Goal: Task Accomplishment & Management: Manage account settings

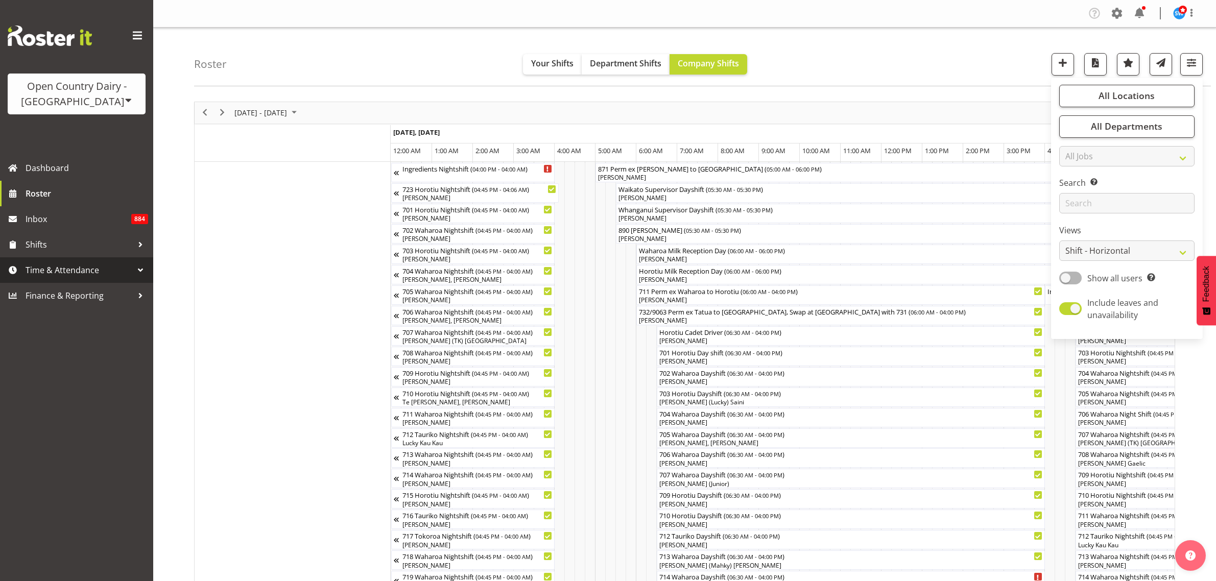
select select "shiftH"
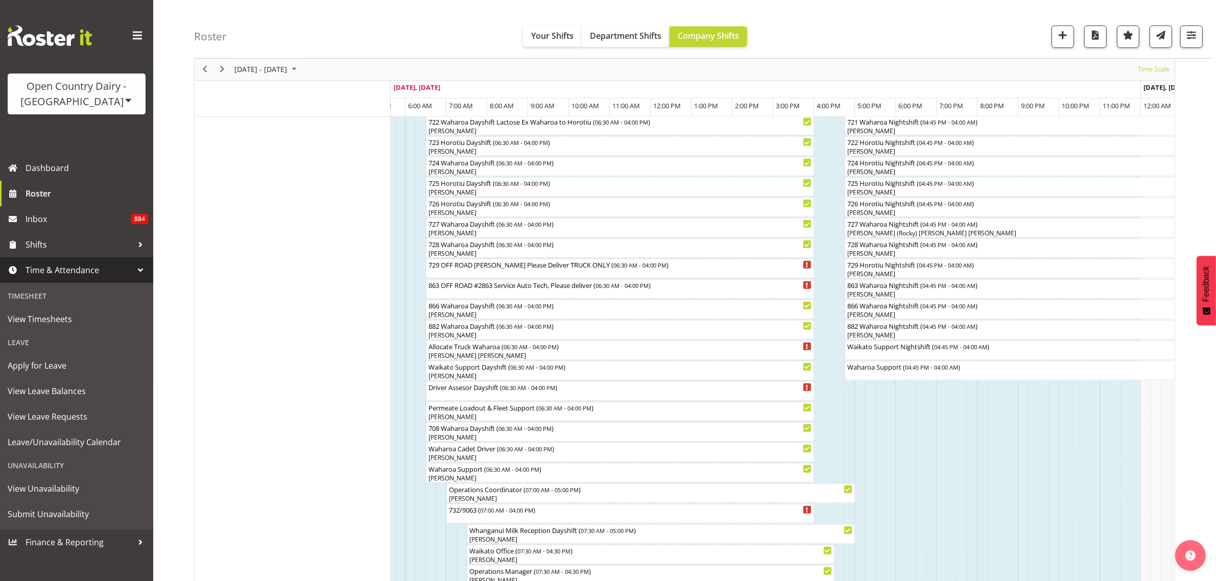
scroll to position [638, 0]
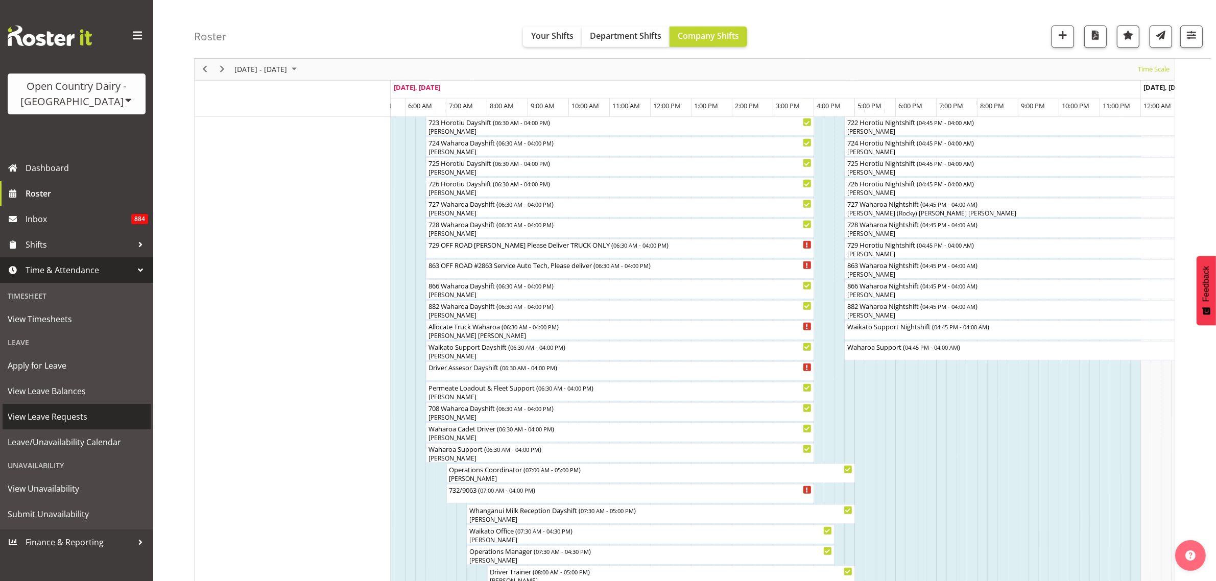
click at [73, 416] on span "View Leave Requests" at bounding box center [77, 416] width 138 height 15
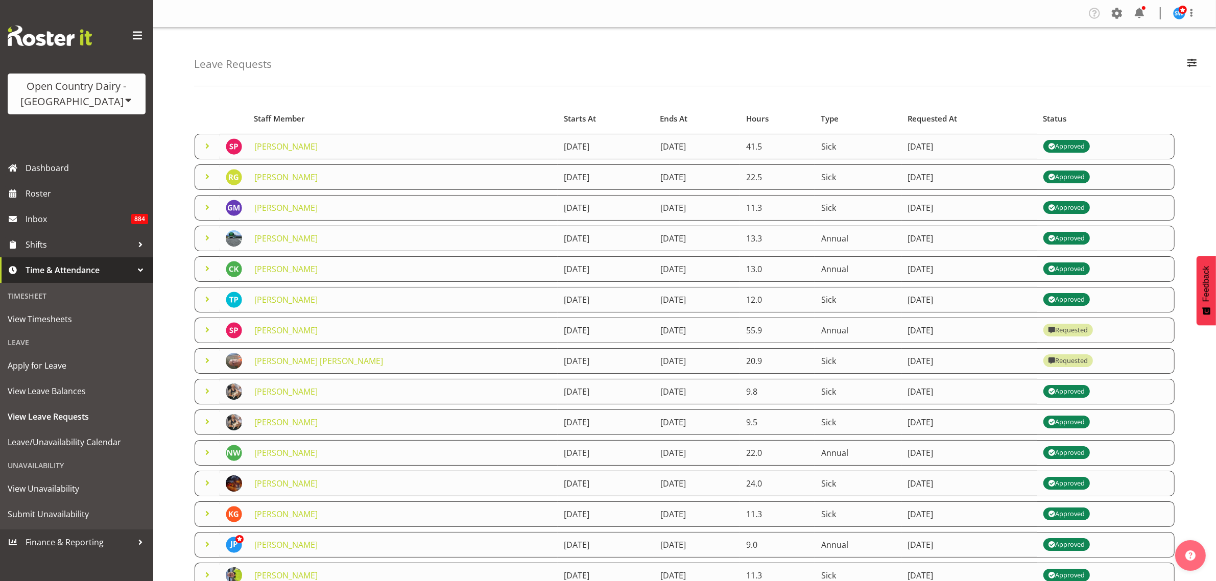
click at [206, 363] on span at bounding box center [207, 360] width 12 height 12
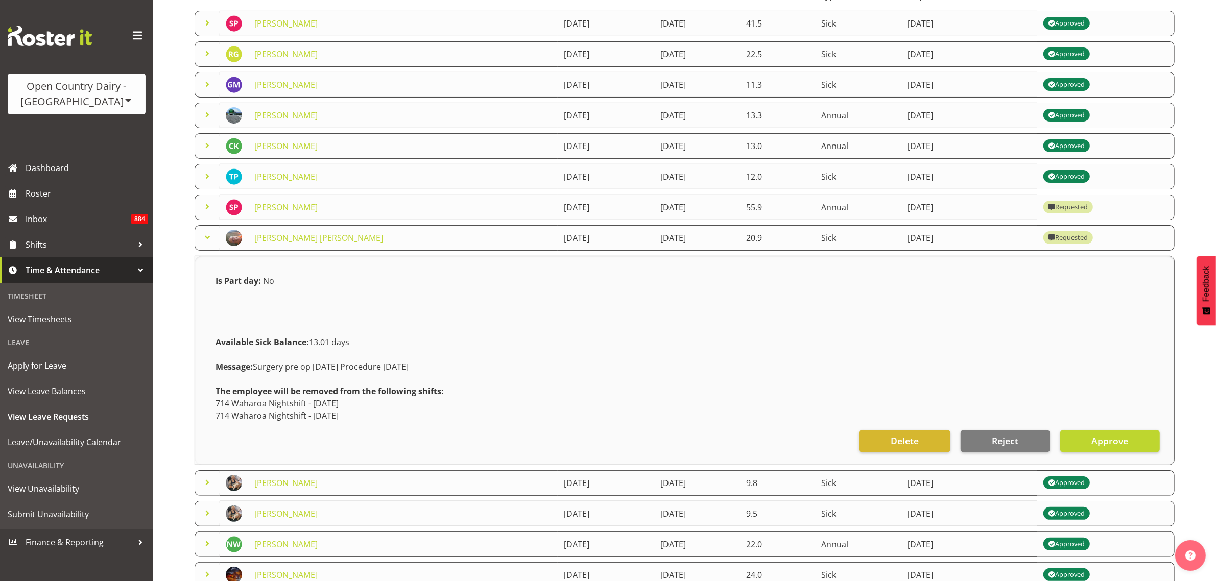
scroll to position [128, 0]
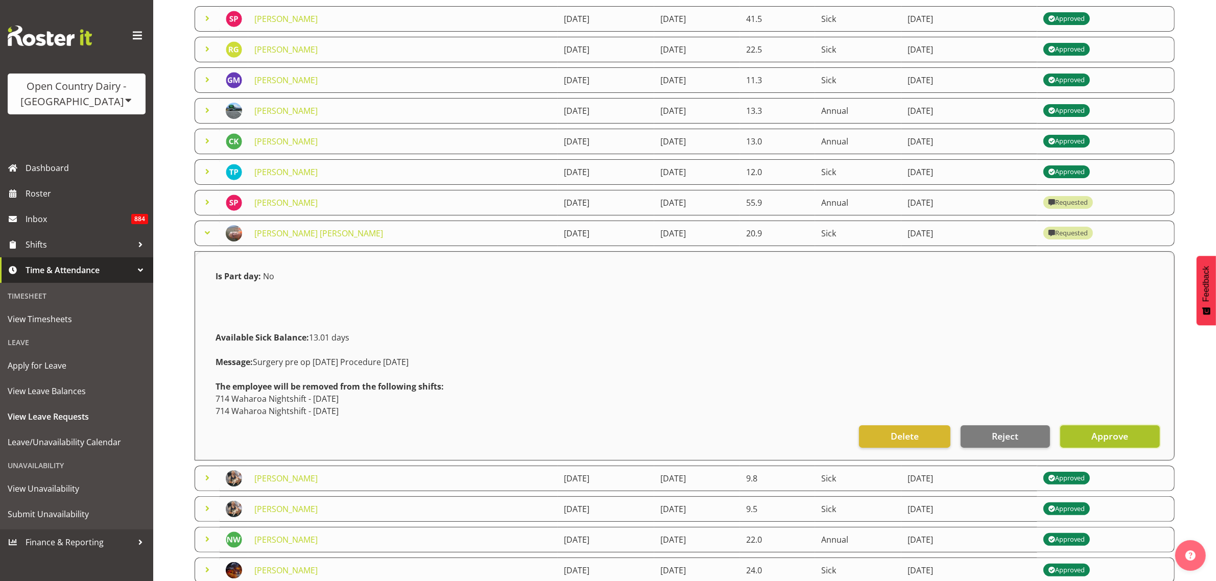
click at [1099, 439] on span "Approve" at bounding box center [1109, 435] width 37 height 13
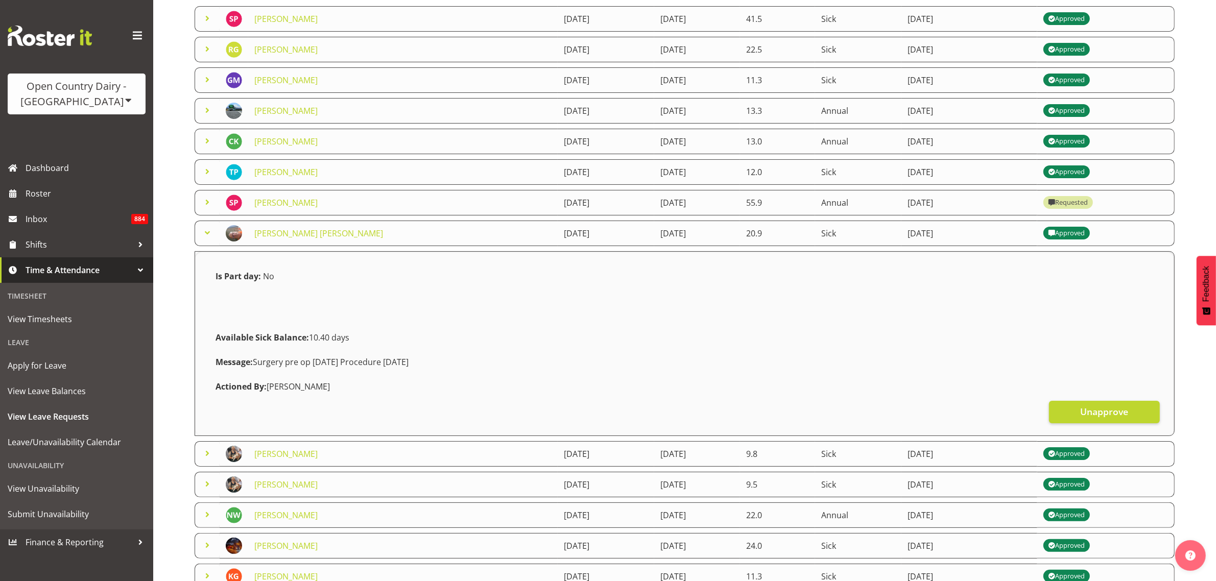
click at [201, 231] on td at bounding box center [207, 234] width 25 height 26
click at [202, 237] on span at bounding box center [207, 233] width 12 height 12
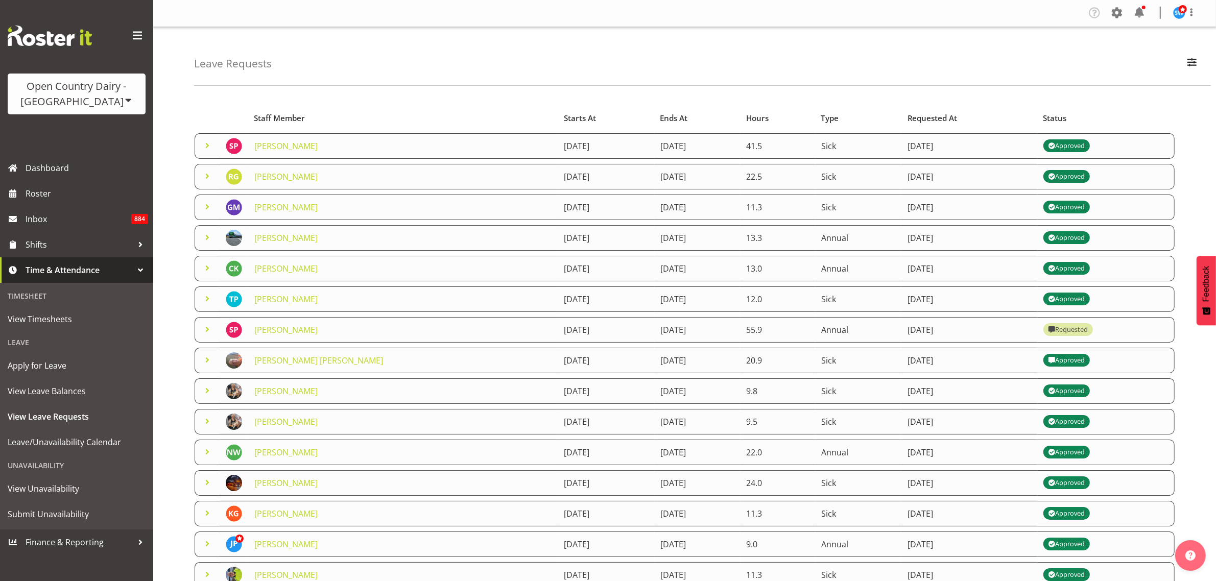
scroll to position [0, 0]
click at [207, 332] on span at bounding box center [207, 330] width 12 height 12
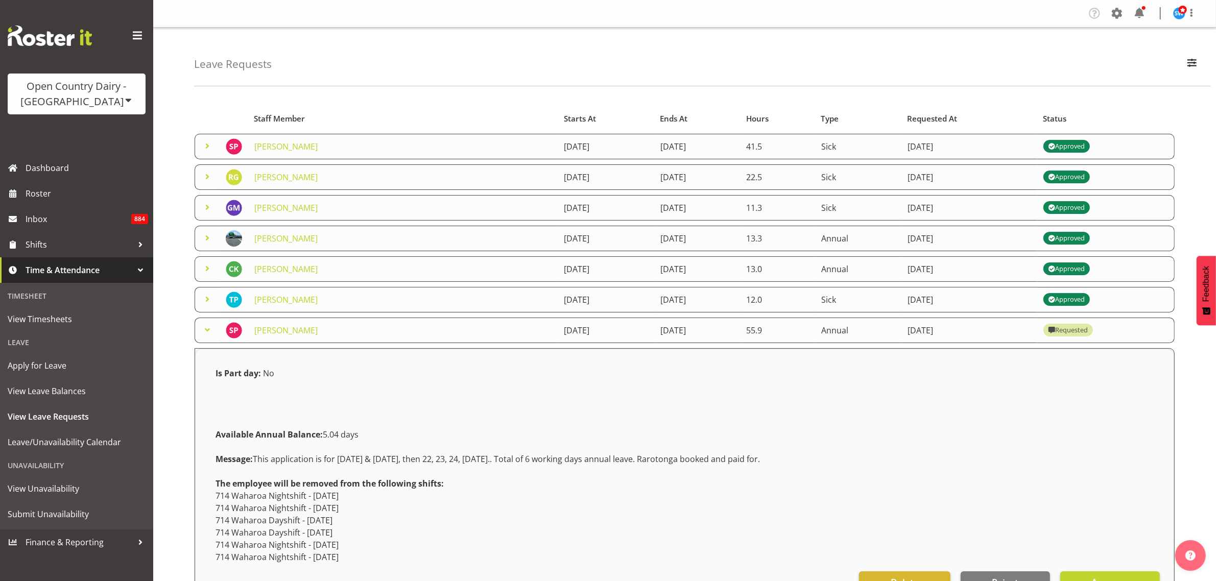
click at [207, 332] on span at bounding box center [207, 330] width 12 height 12
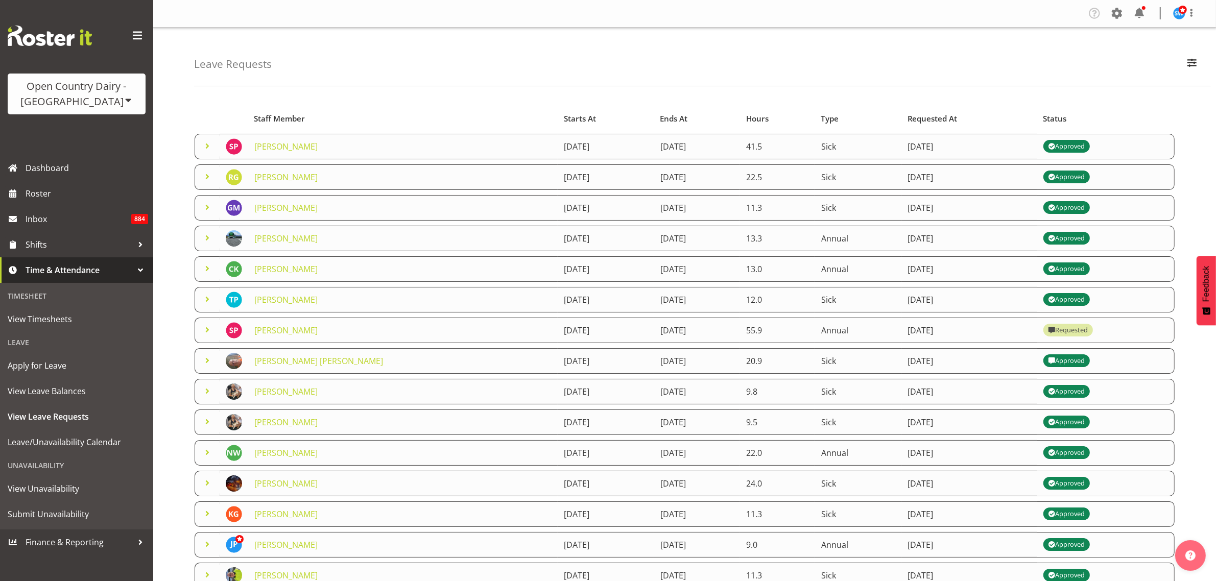
click at [208, 333] on span at bounding box center [207, 330] width 12 height 12
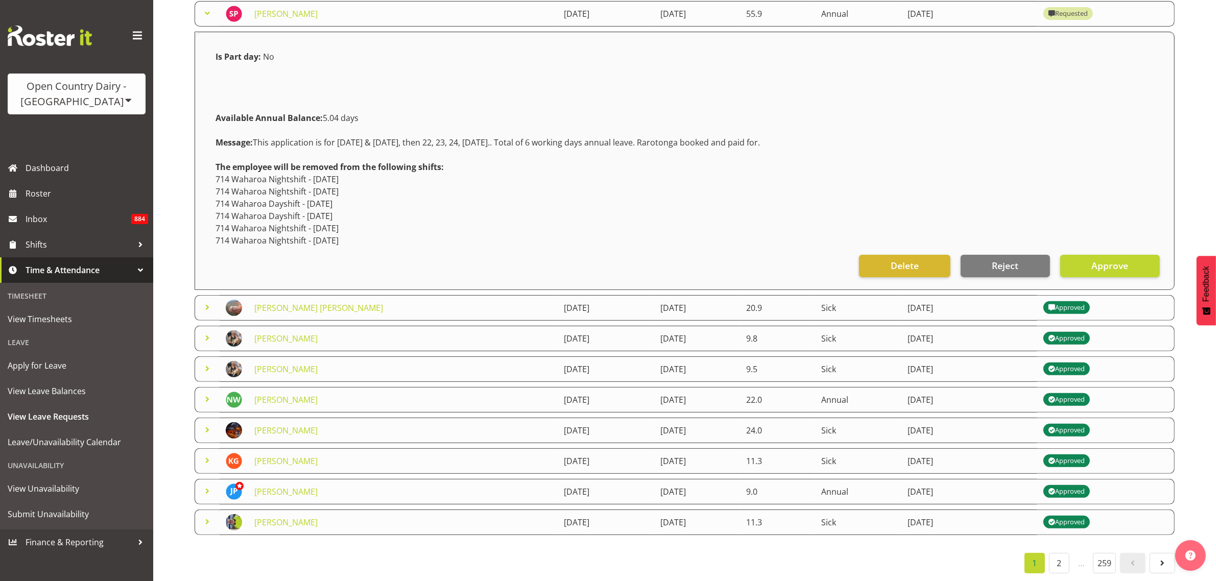
scroll to position [330, 0]
click at [1112, 259] on span "Approve" at bounding box center [1109, 265] width 37 height 13
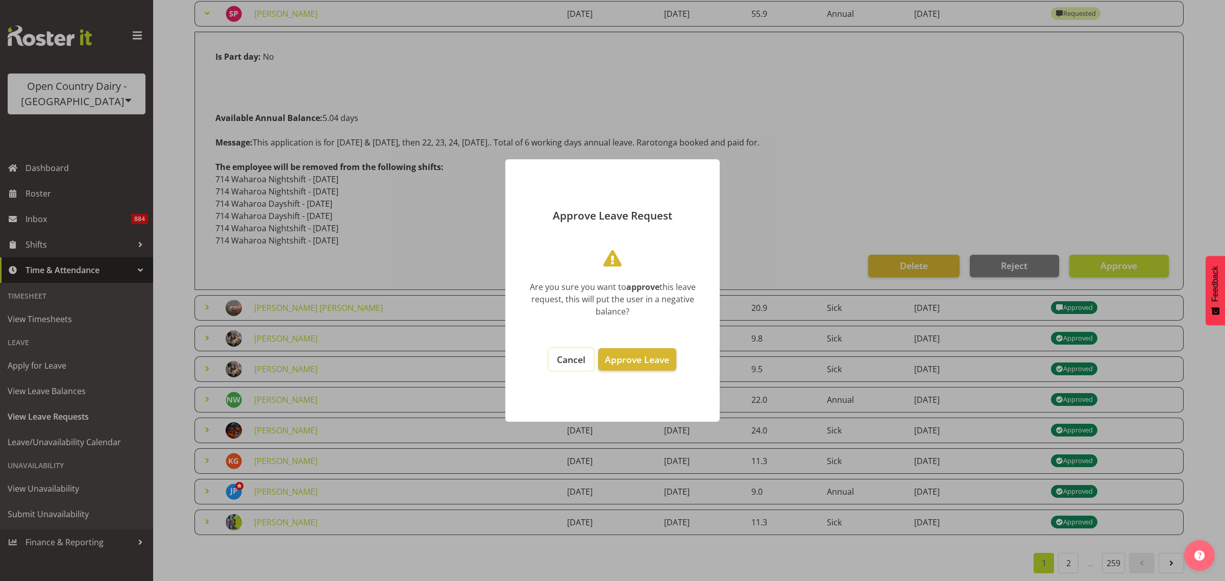
click at [572, 359] on span "Cancel" at bounding box center [571, 359] width 29 height 12
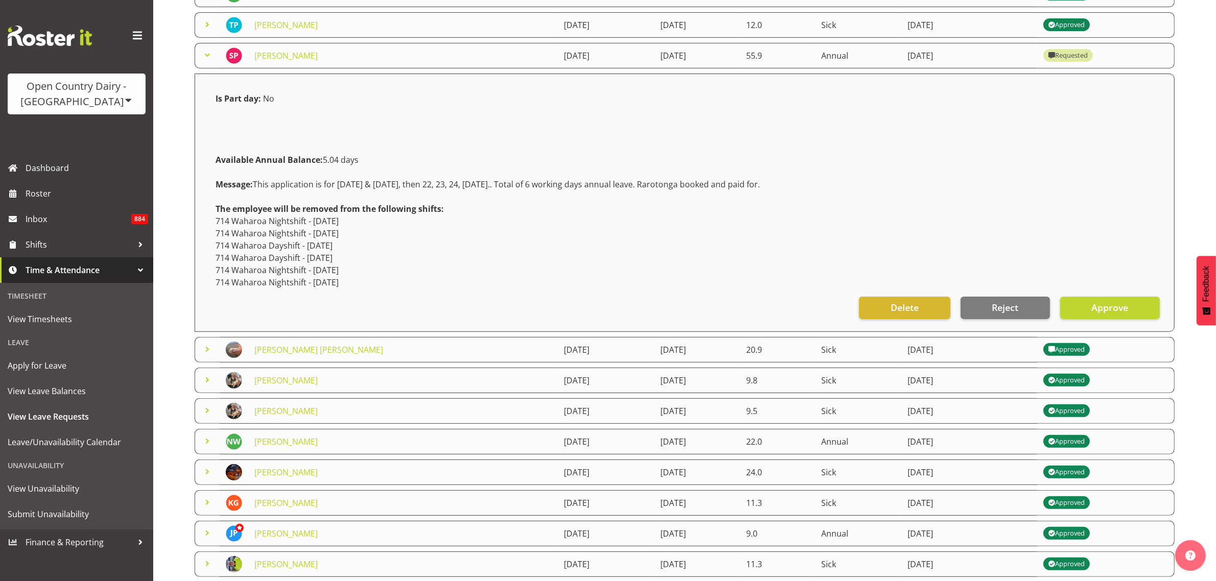
scroll to position [202, 0]
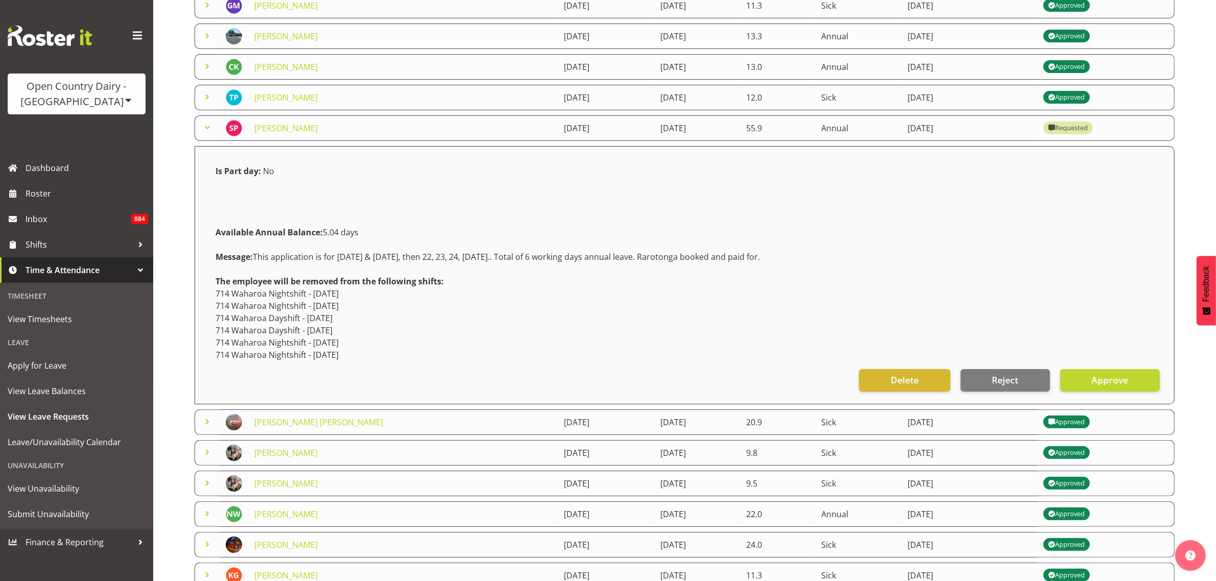
click at [212, 130] on span at bounding box center [207, 128] width 12 height 12
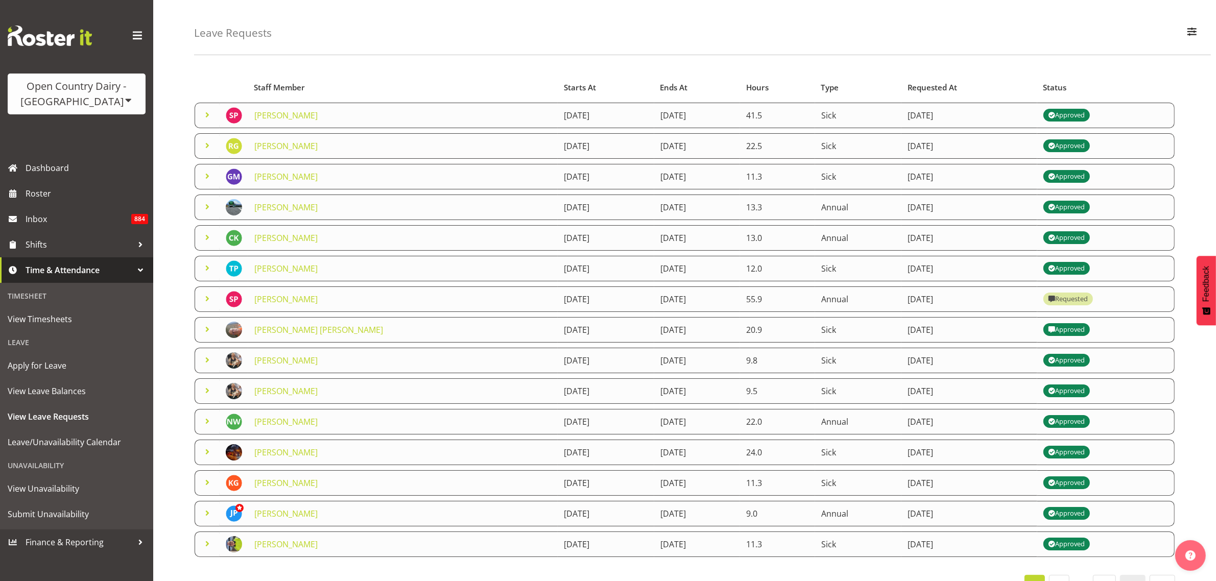
scroll to position [0, 0]
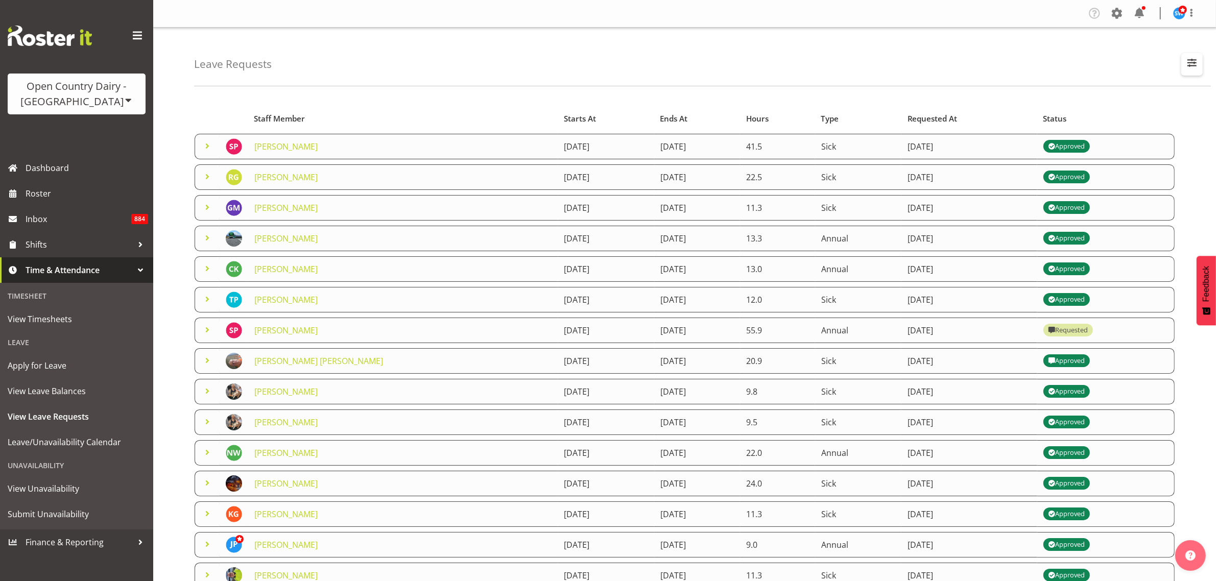
click at [1200, 60] on button "button" at bounding box center [1191, 64] width 21 height 22
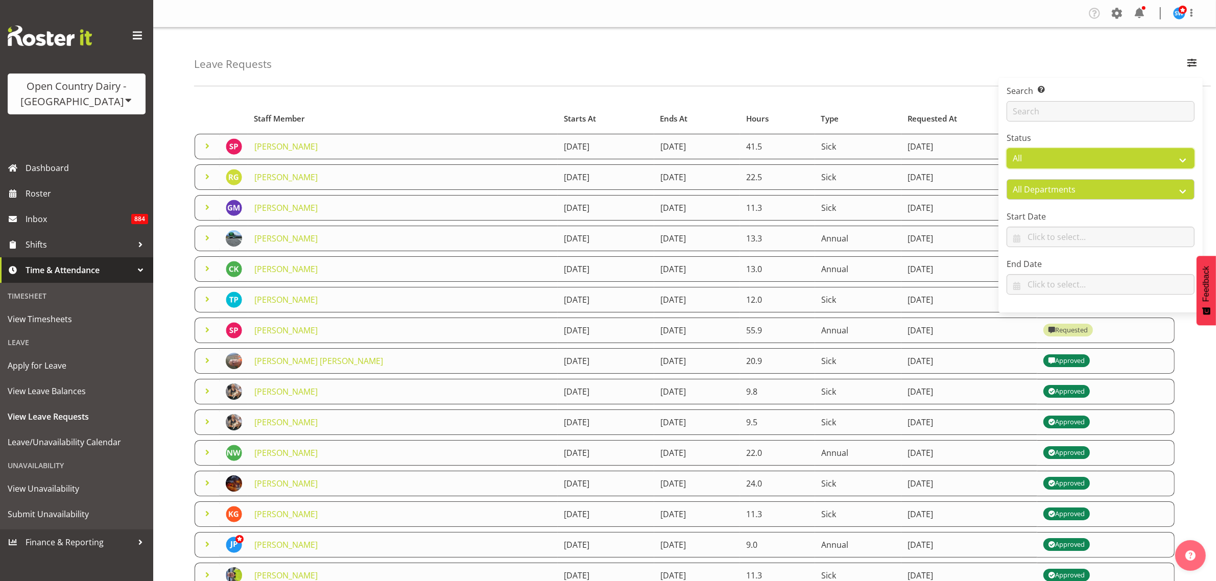
click at [1145, 157] on select "All Approved Requested Unapproved" at bounding box center [1100, 158] width 188 height 20
select select "requested"
click at [1006, 149] on select "All Approved Requested Unapproved" at bounding box center [1100, 158] width 188 height 20
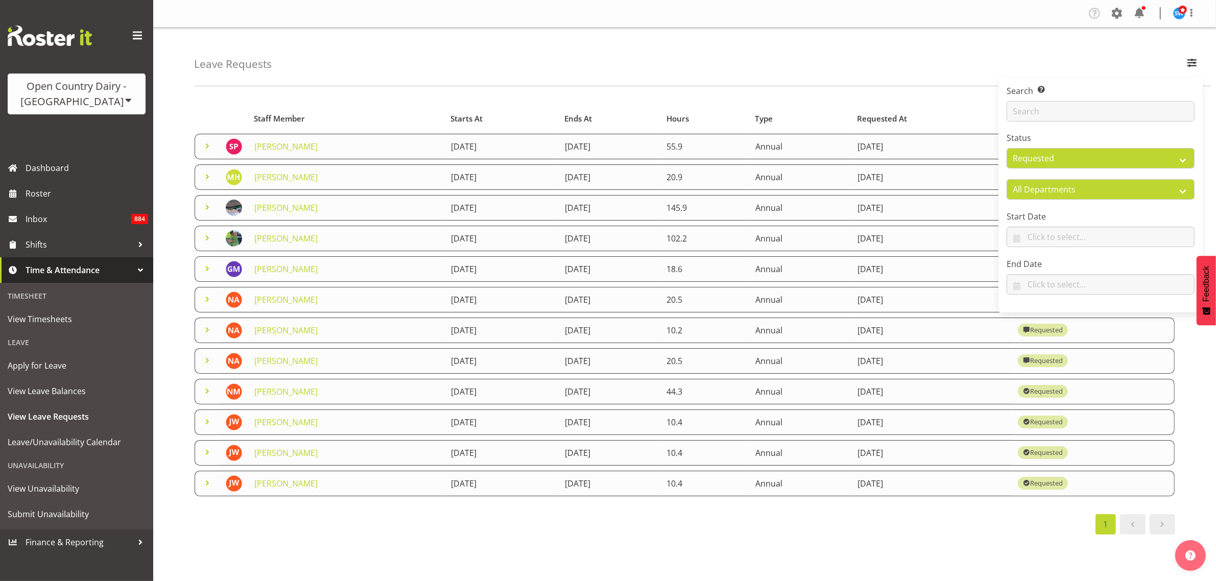
click at [848, 65] on div "Leave Requests Search Search for a particular employee Status All Approved Requ…" at bounding box center [702, 57] width 1017 height 59
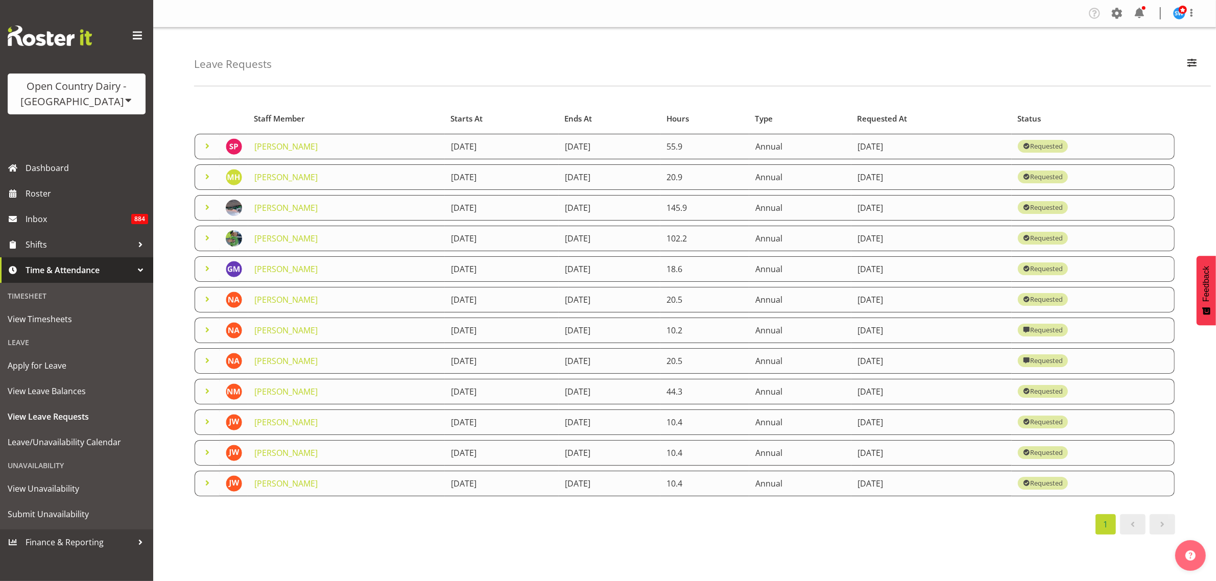
click at [206, 267] on span at bounding box center [207, 268] width 12 height 12
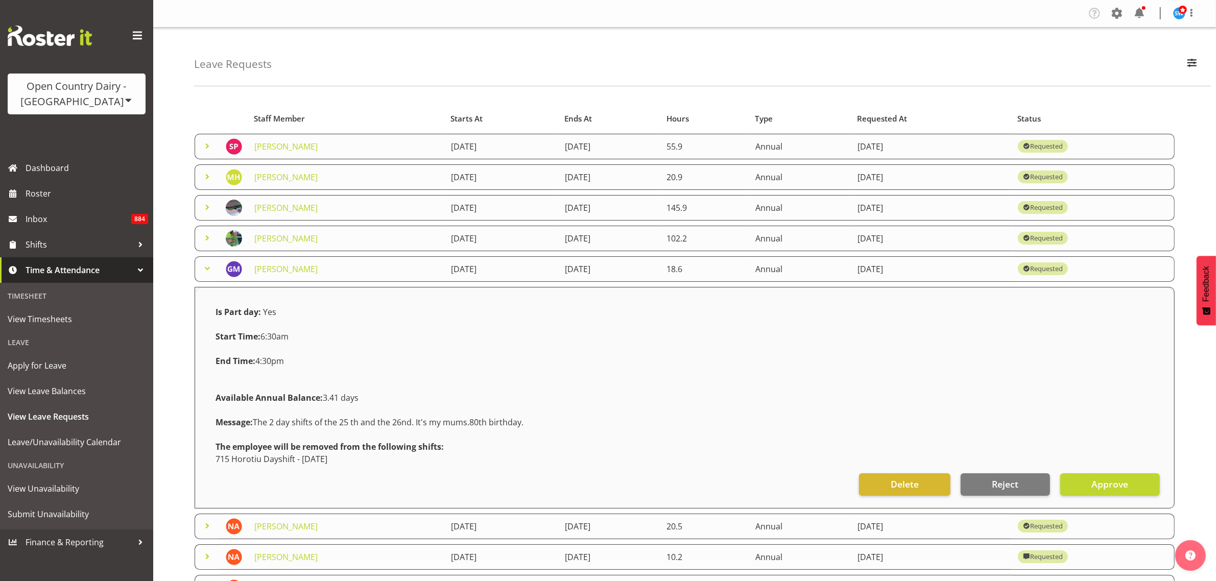
click at [206, 267] on span at bounding box center [207, 268] width 12 height 12
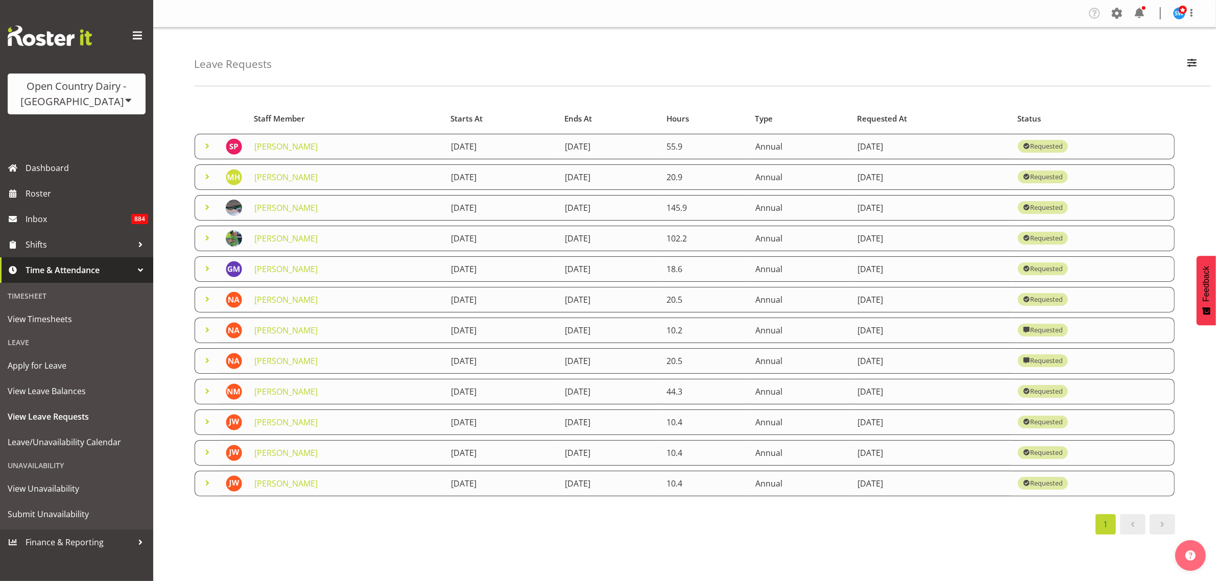
click at [207, 242] on span at bounding box center [207, 238] width 12 height 12
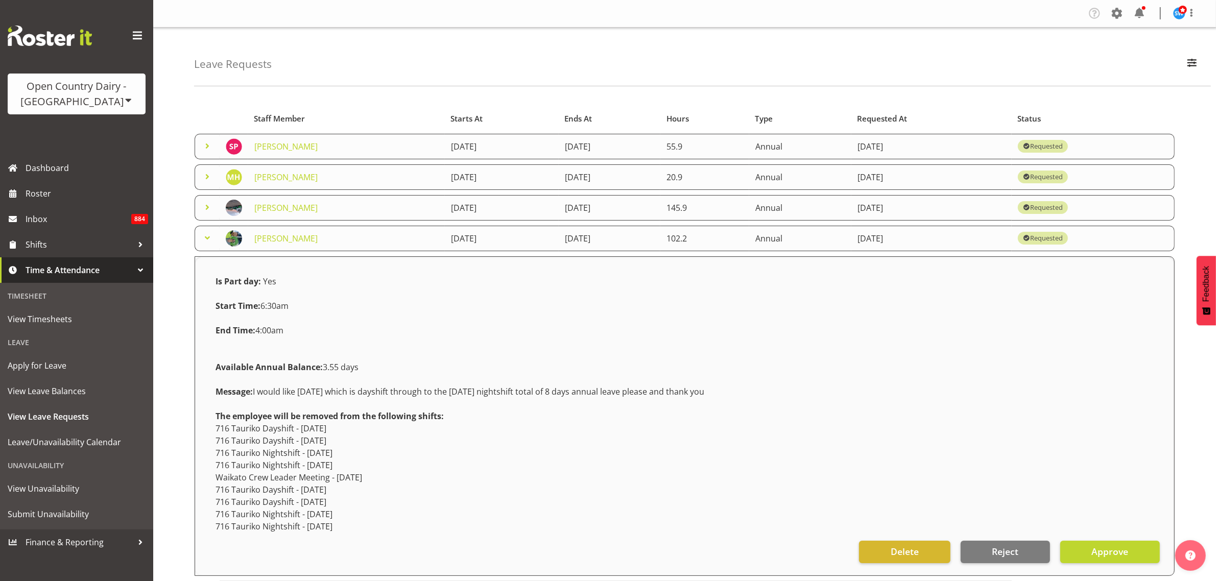
click at [207, 242] on span at bounding box center [207, 238] width 12 height 12
